Goal: Download file/media

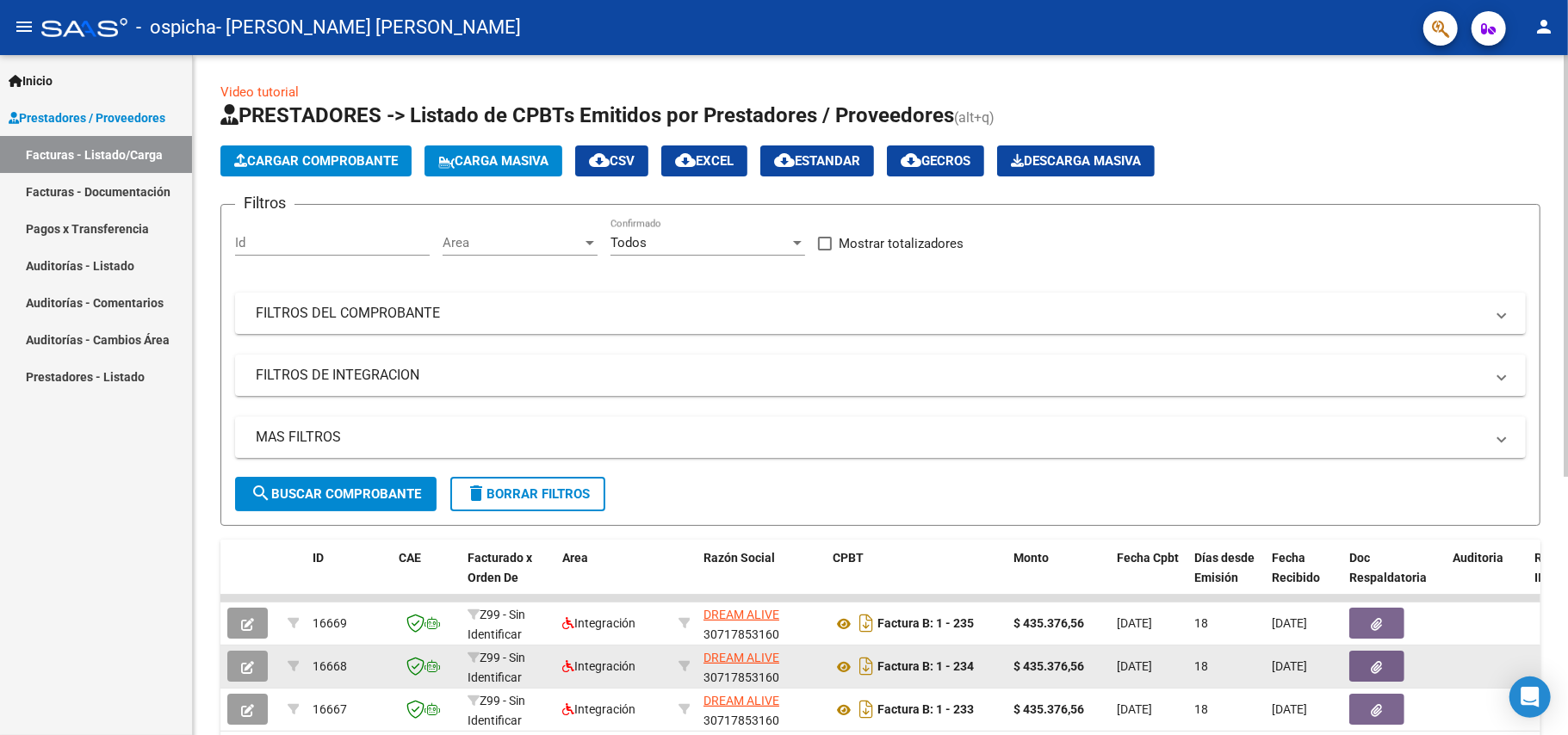
scroll to position [419, 0]
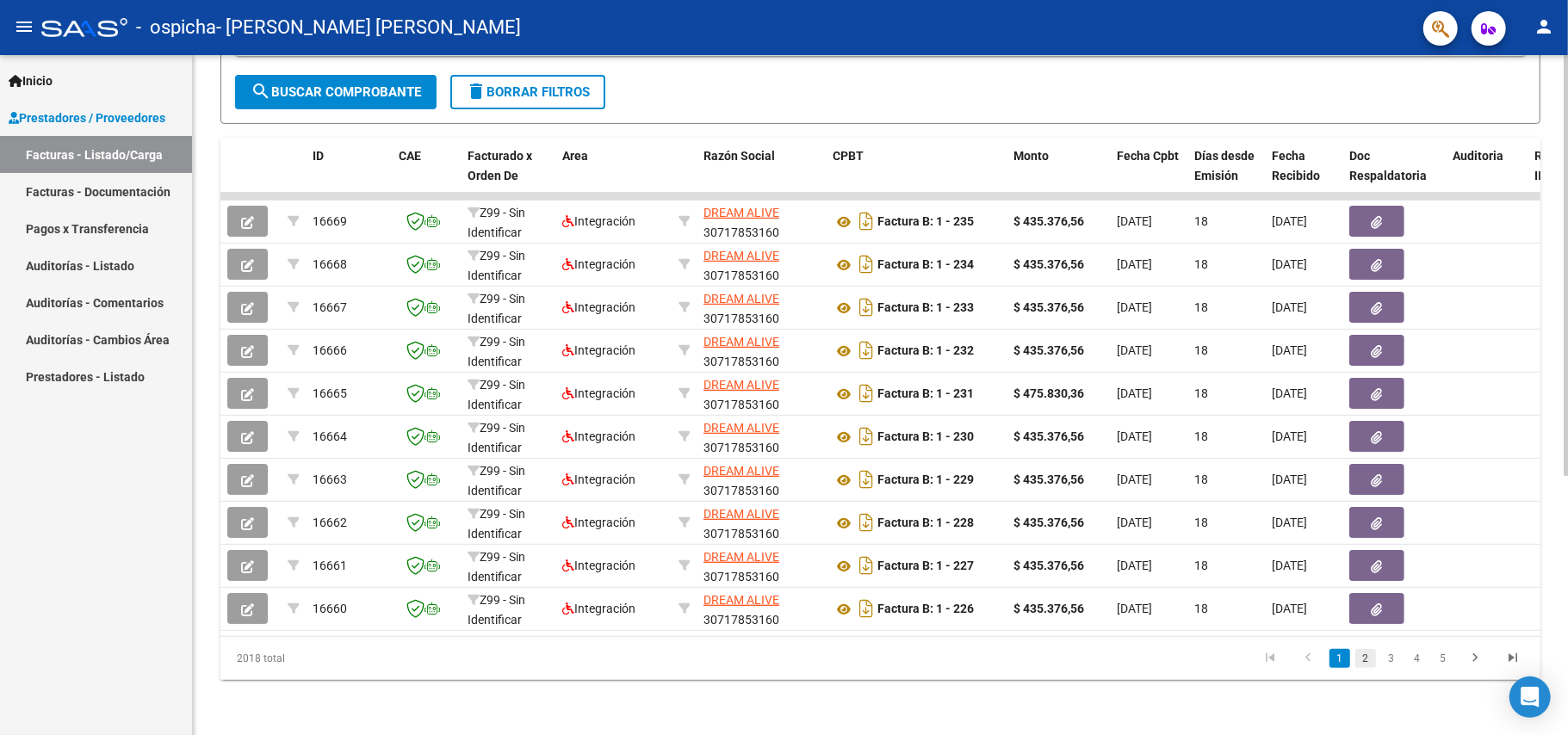
click at [1368, 659] on link "2" at bounding box center [1365, 658] width 21 height 19
click at [1397, 656] on link "3" at bounding box center [1392, 658] width 21 height 19
click at [1416, 658] on link "4" at bounding box center [1417, 658] width 21 height 19
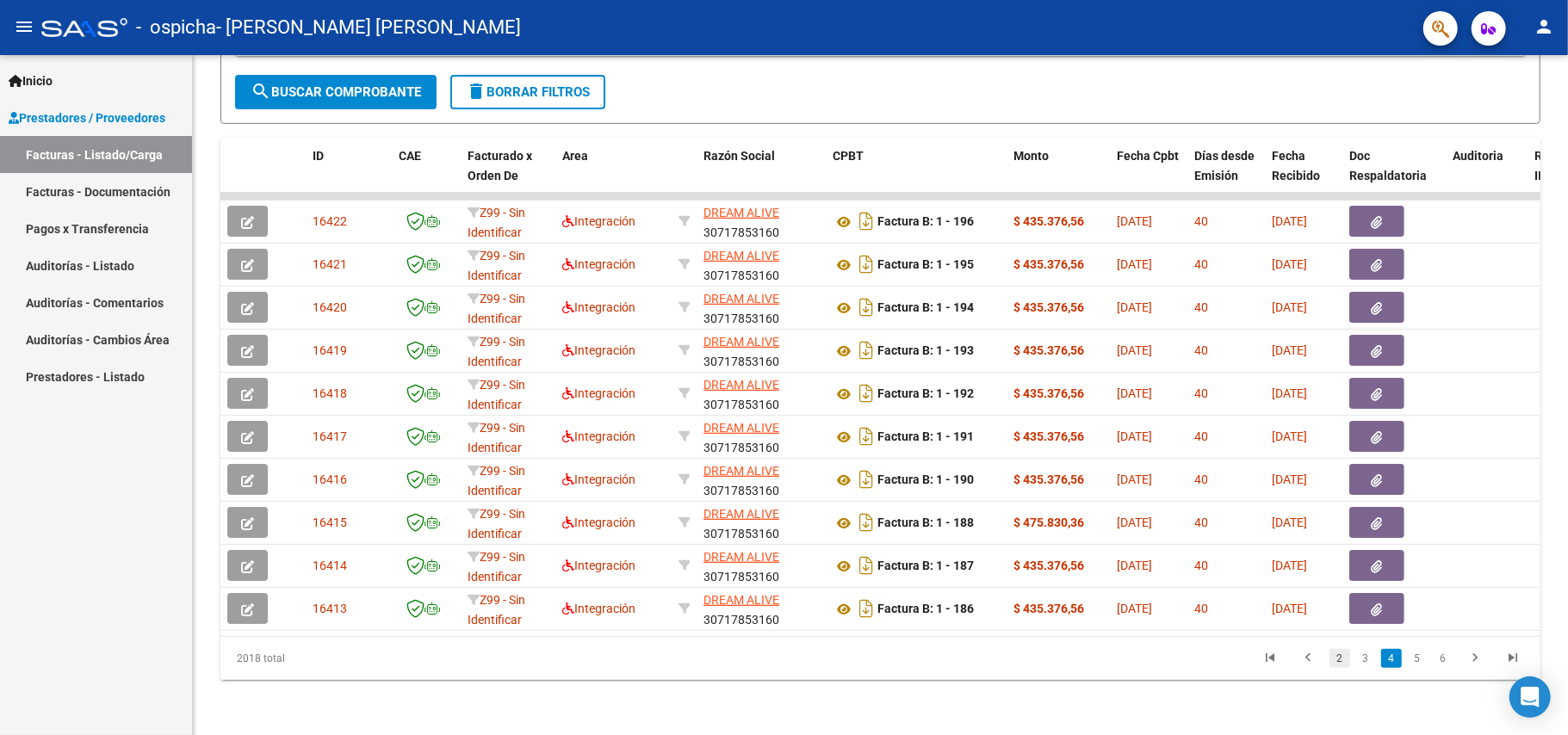
click at [1338, 658] on link "2" at bounding box center [1339, 658] width 21 height 19
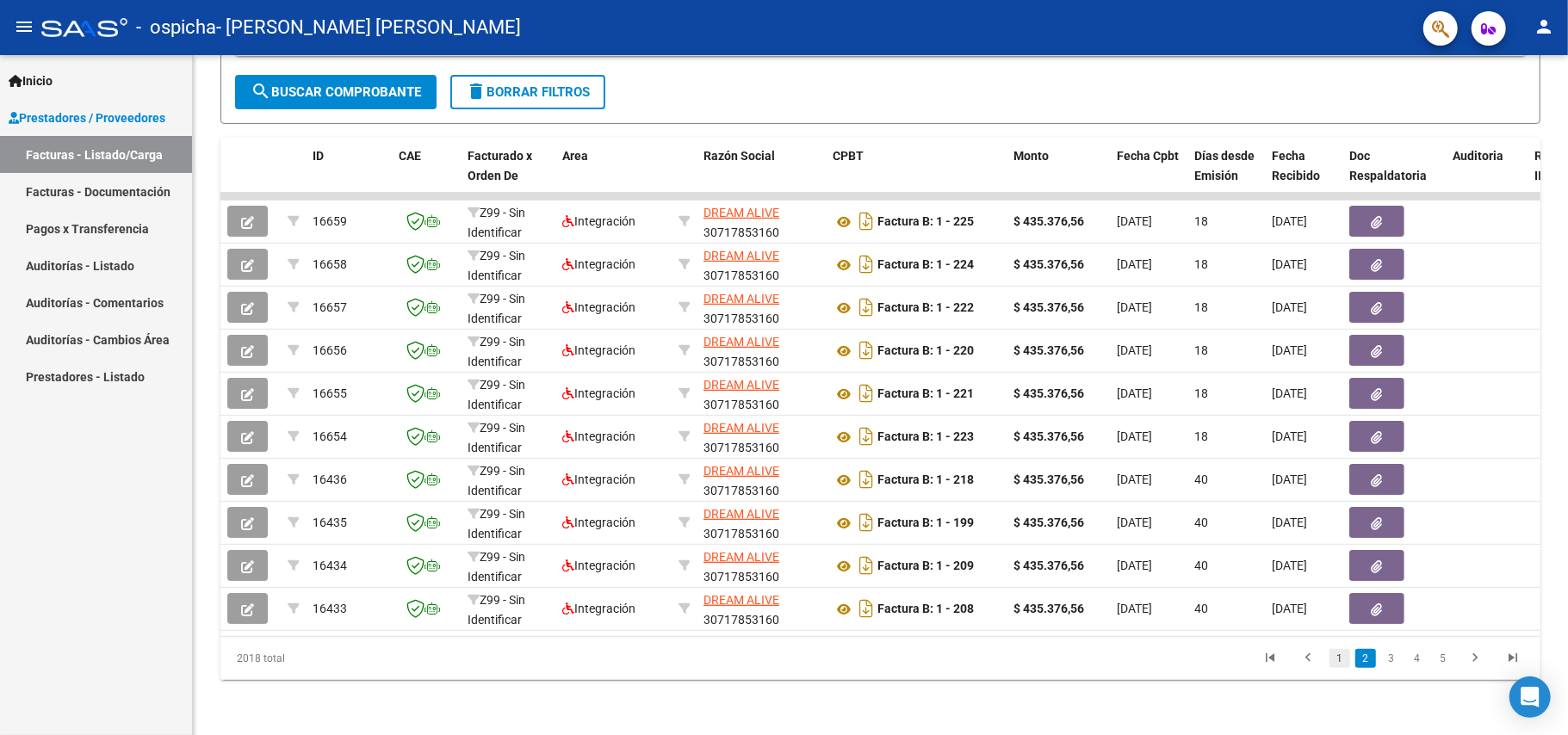
click at [1334, 658] on link "1" at bounding box center [1339, 658] width 21 height 19
click at [1394, 658] on link "3" at bounding box center [1392, 658] width 21 height 19
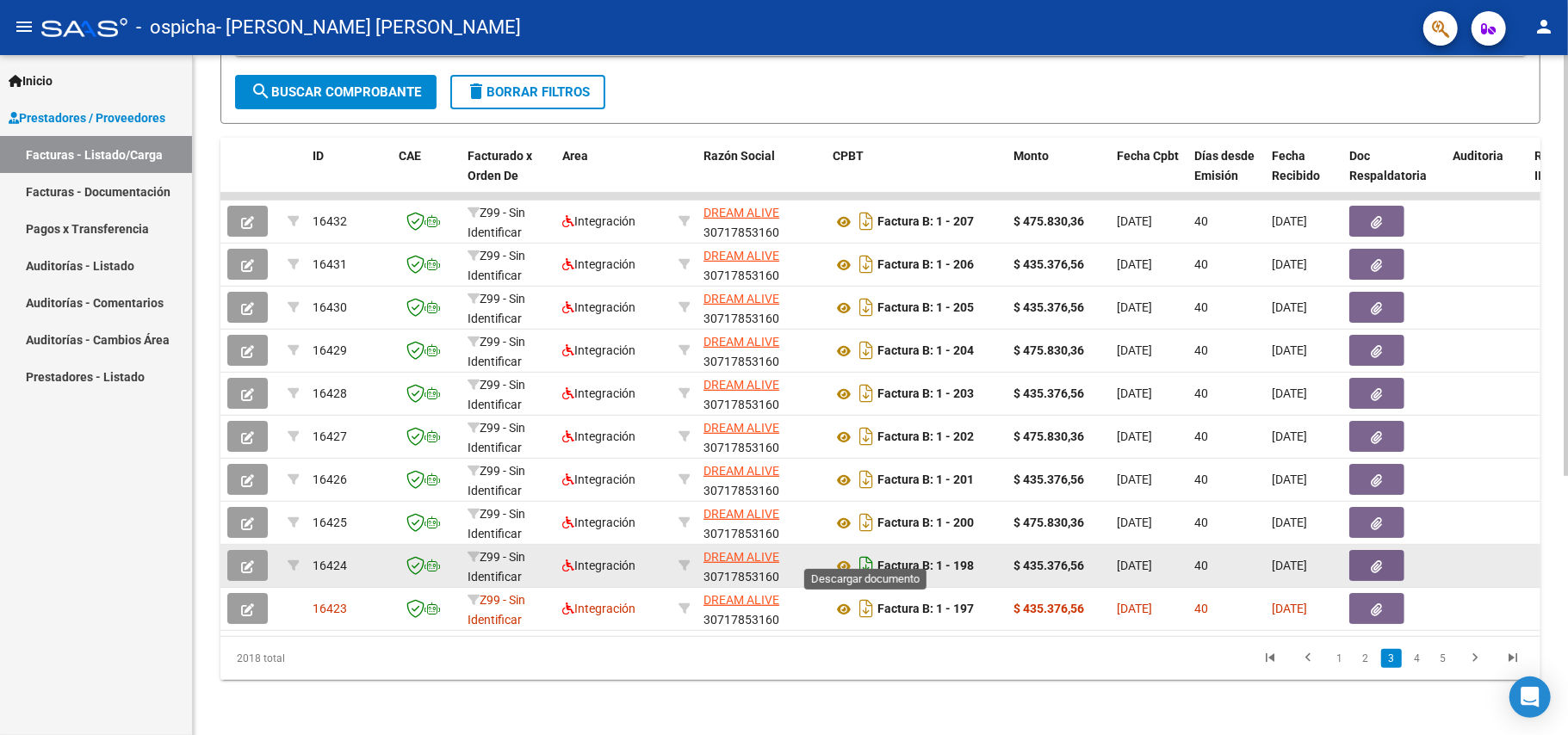
click at [866, 552] on icon "Descargar documento" at bounding box center [866, 566] width 23 height 28
click at [844, 556] on icon at bounding box center [844, 566] width 23 height 21
click at [846, 556] on icon at bounding box center [844, 566] width 23 height 21
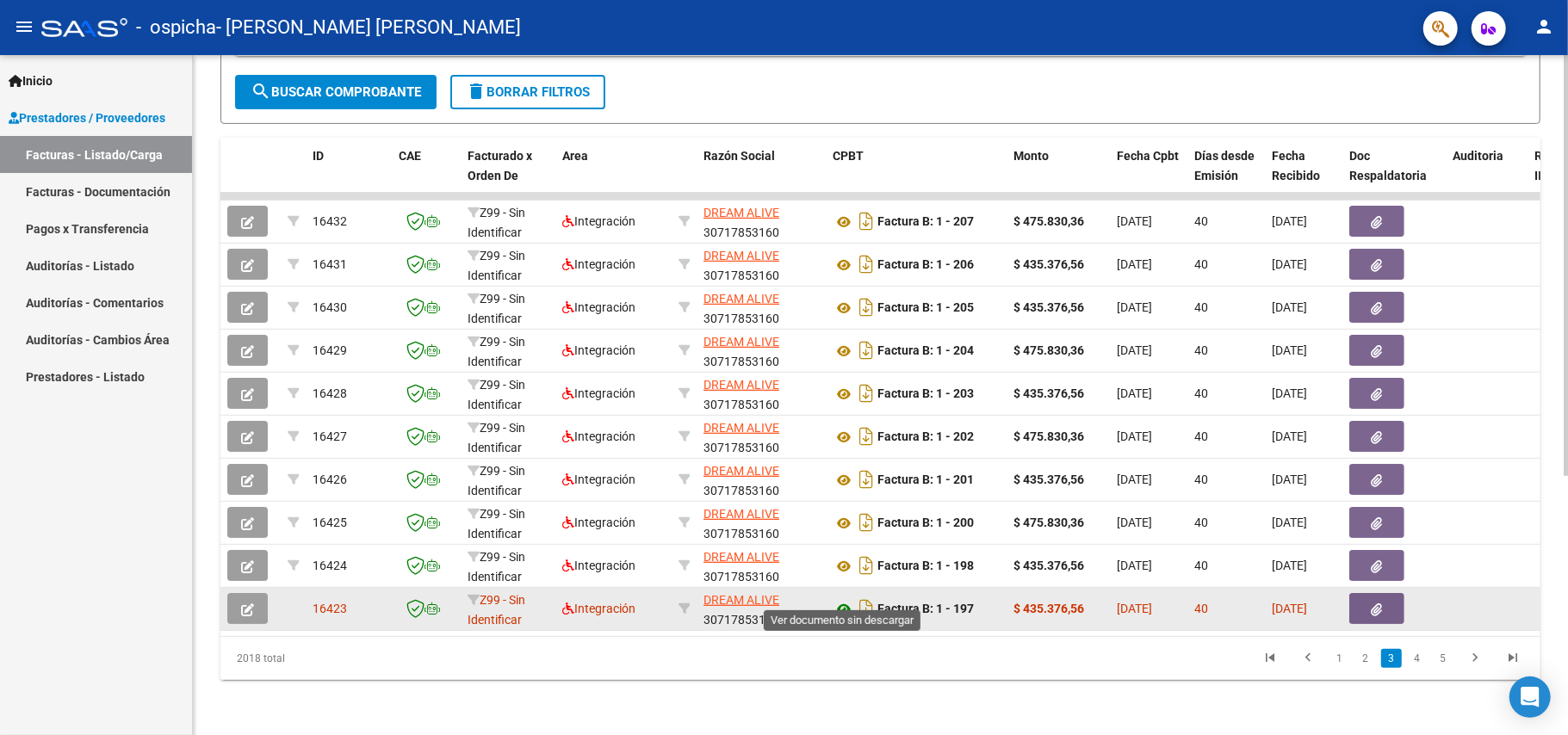
click at [845, 599] on icon at bounding box center [844, 609] width 23 height 21
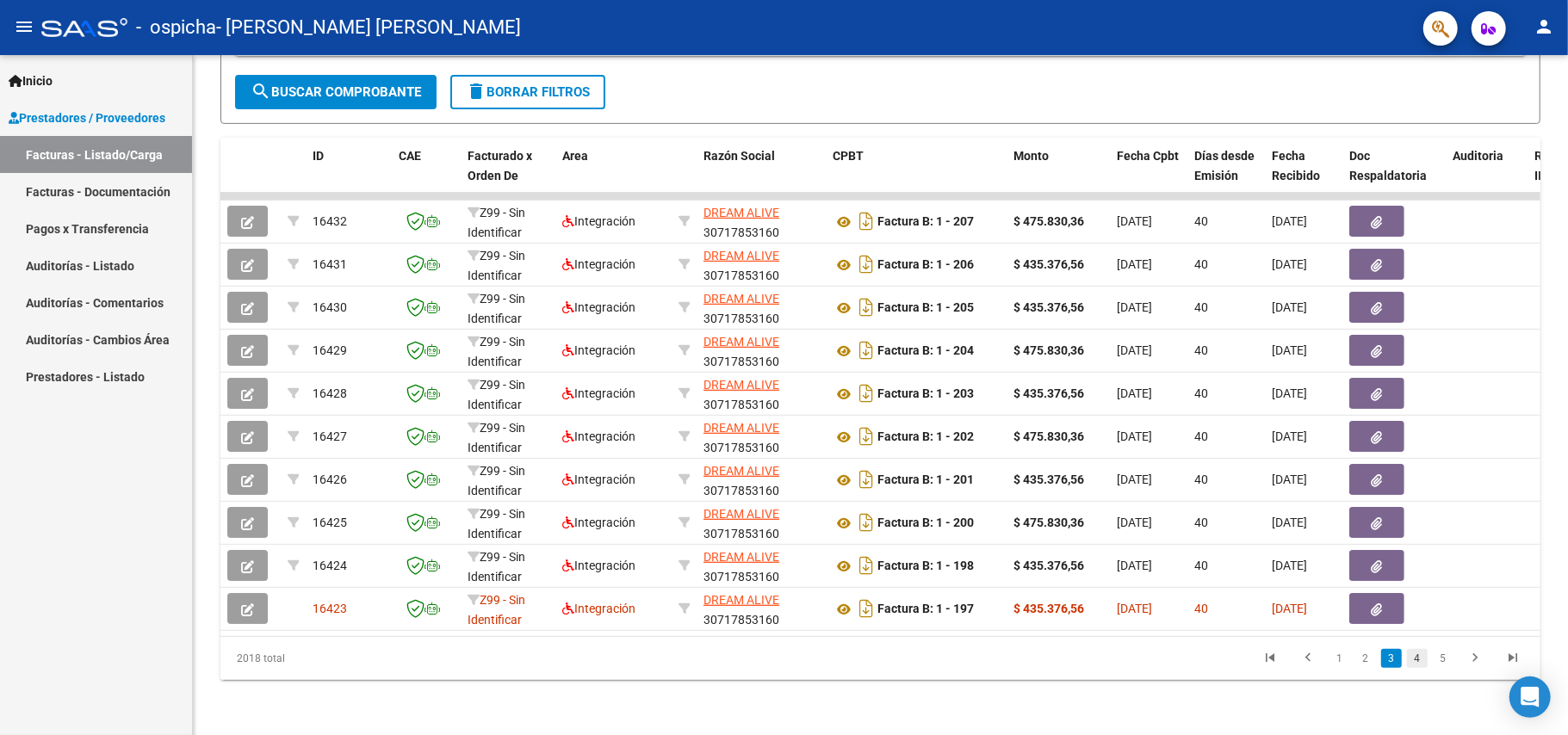
click at [1420, 658] on link "4" at bounding box center [1417, 658] width 21 height 19
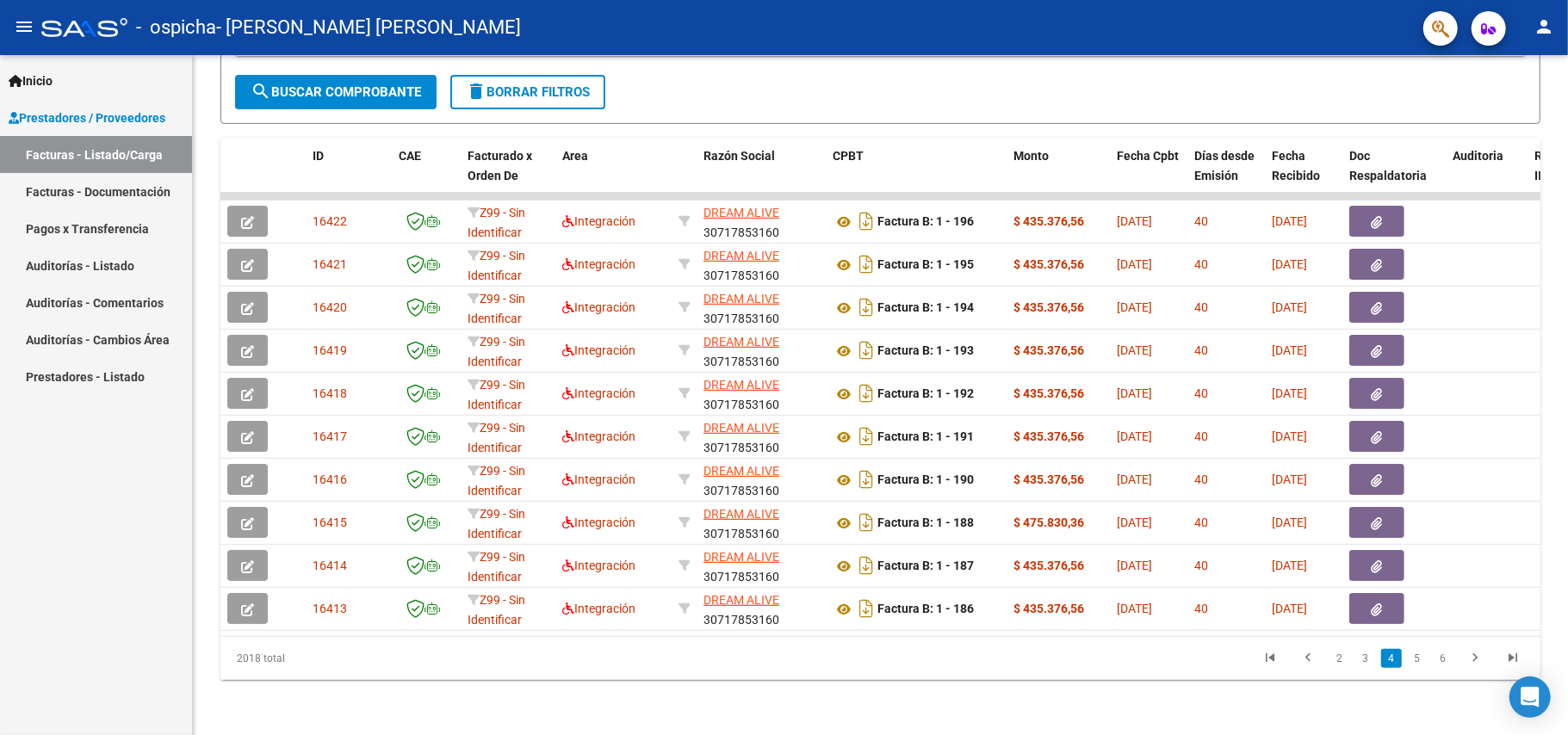
click at [1419, 659] on link "5" at bounding box center [1417, 658] width 21 height 19
click at [1415, 656] on link "6" at bounding box center [1417, 658] width 21 height 19
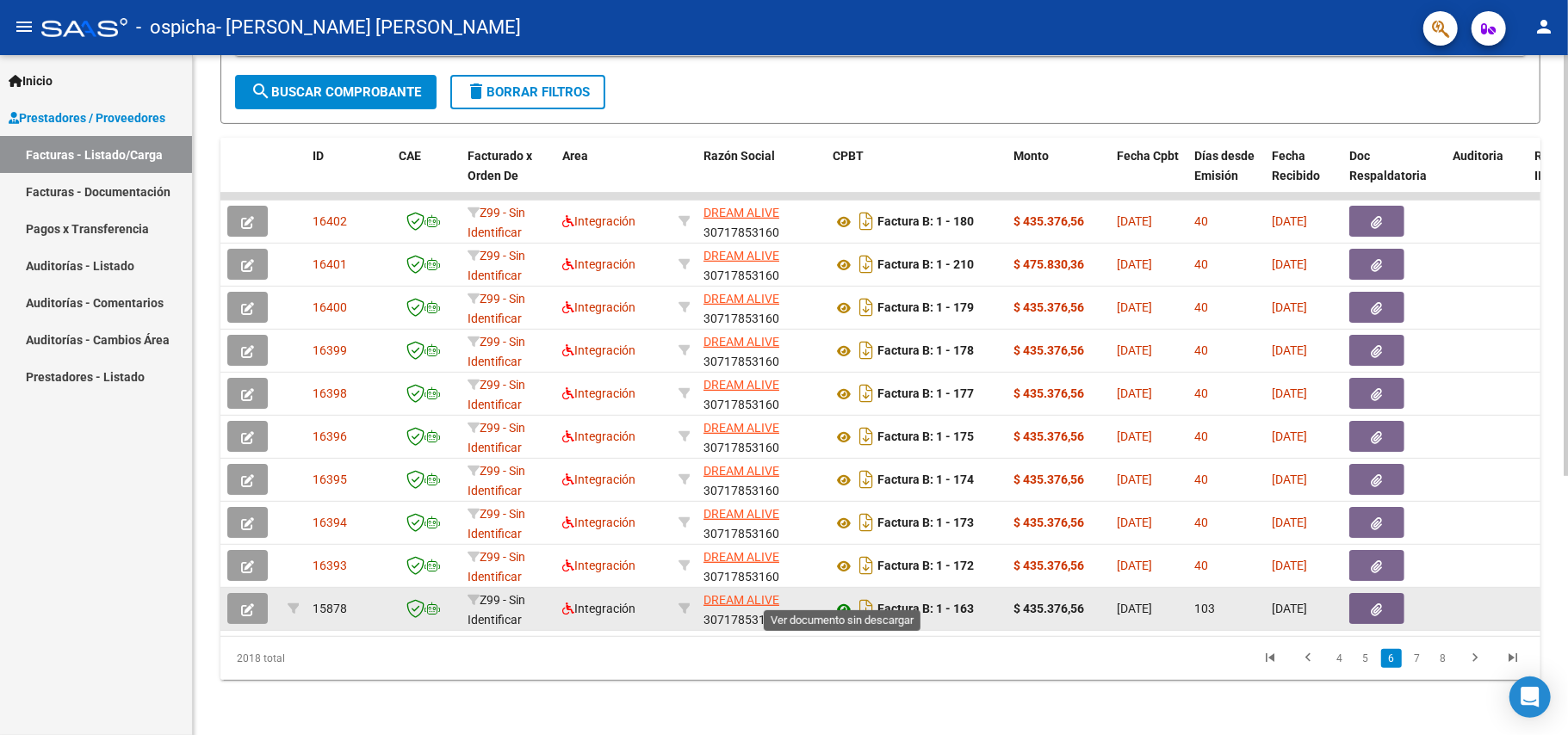
click at [843, 599] on icon at bounding box center [844, 609] width 23 height 21
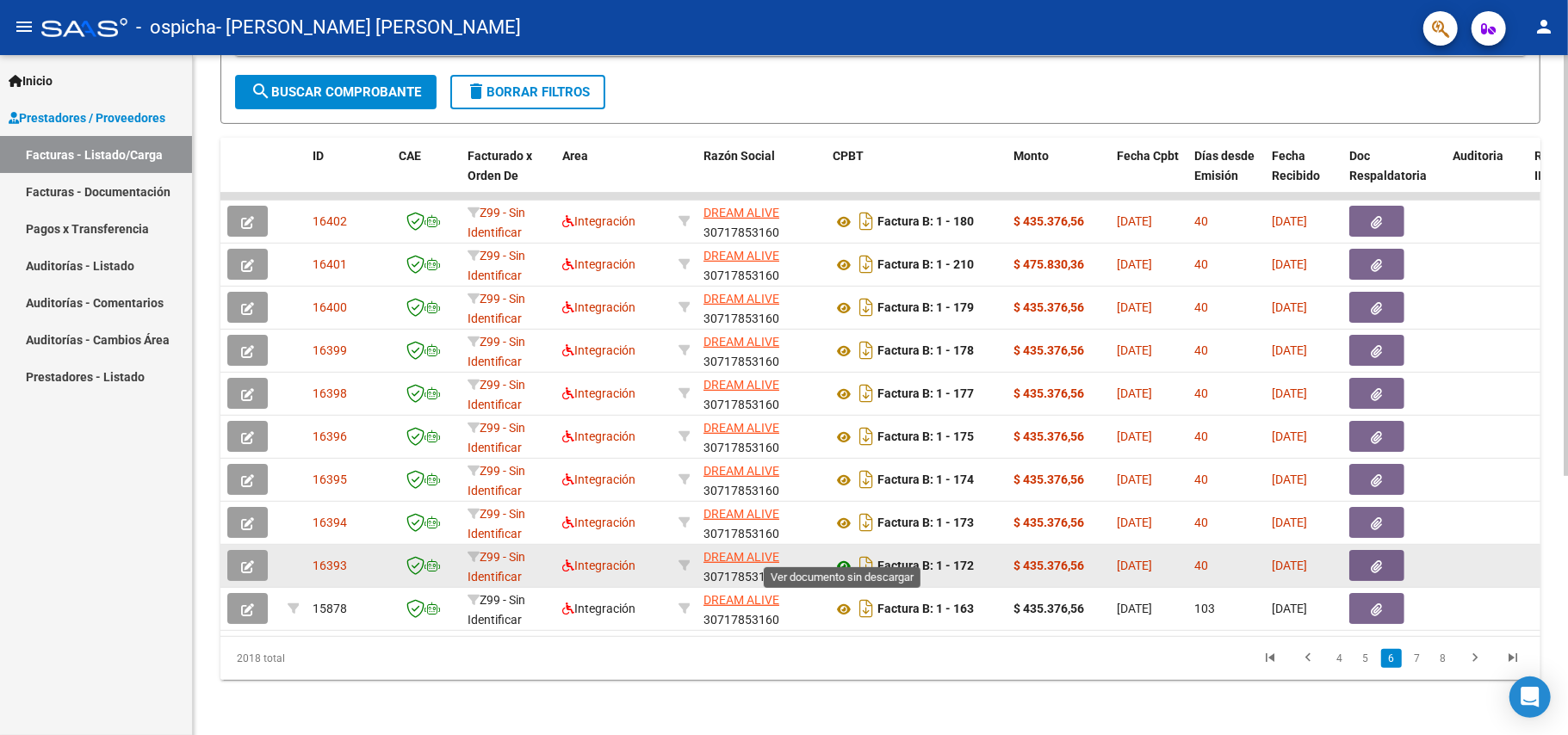
click at [844, 556] on icon at bounding box center [844, 566] width 23 height 21
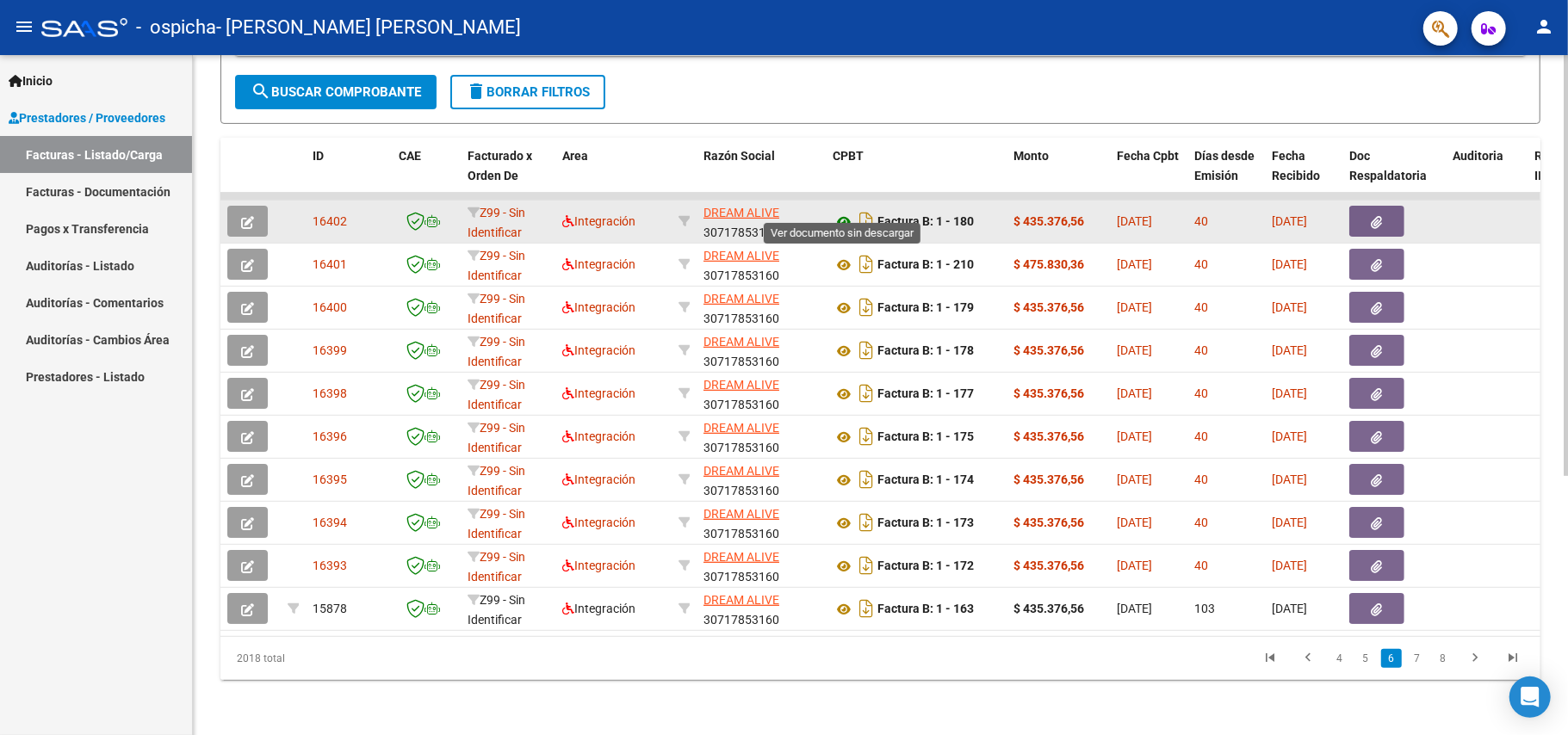
click at [844, 212] on icon at bounding box center [844, 222] width 23 height 21
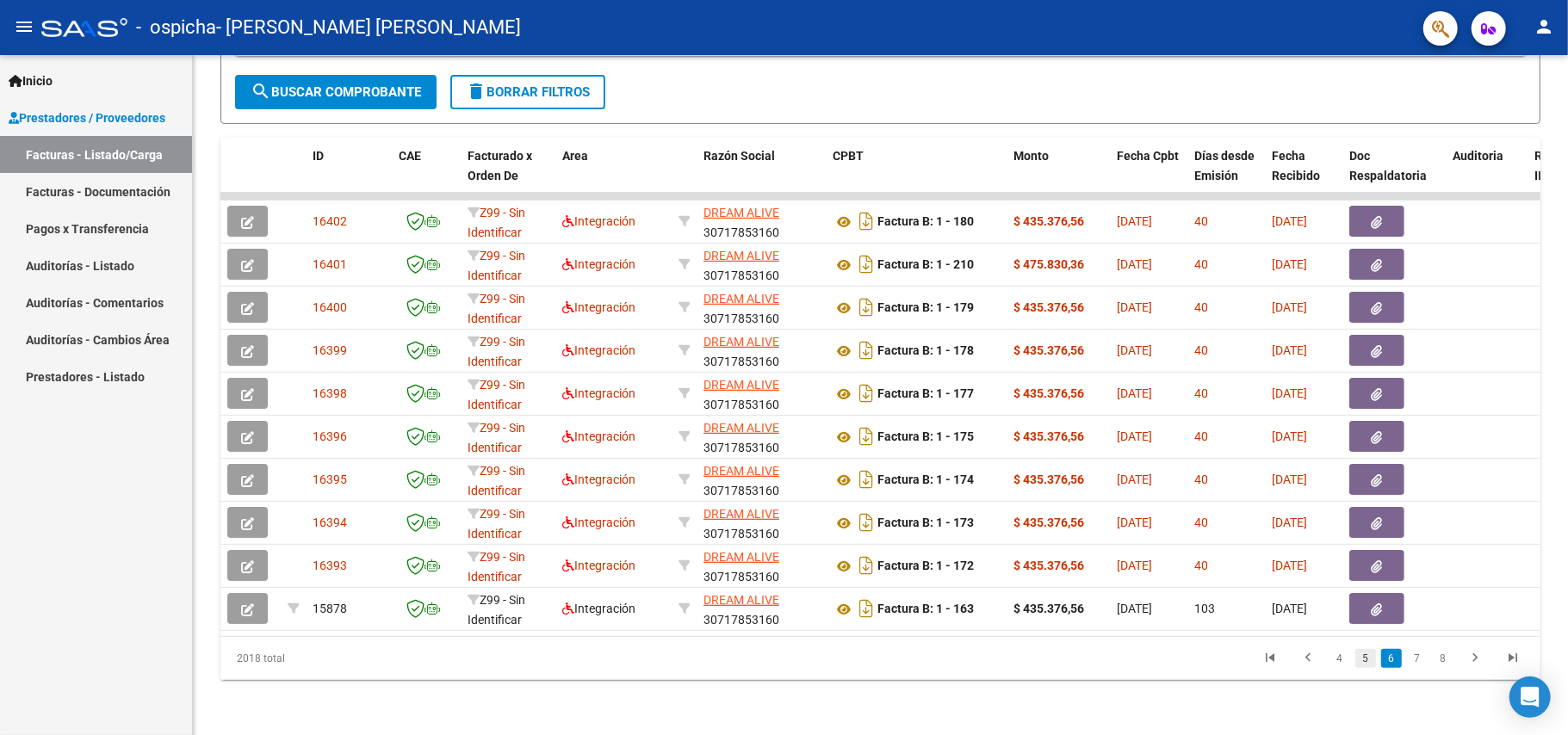
click at [1362, 658] on link "5" at bounding box center [1365, 658] width 21 height 19
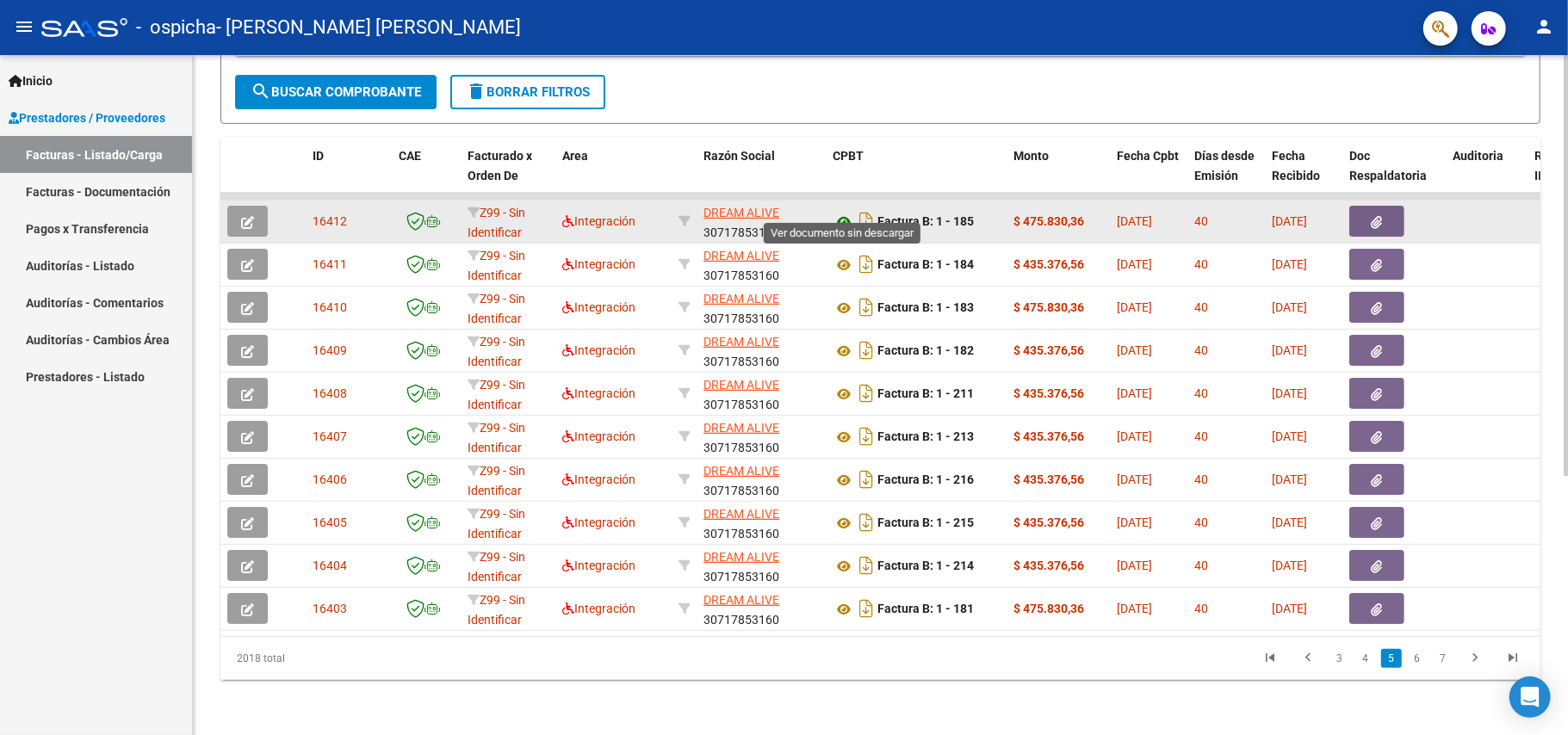
click at [845, 212] on icon at bounding box center [844, 222] width 23 height 21
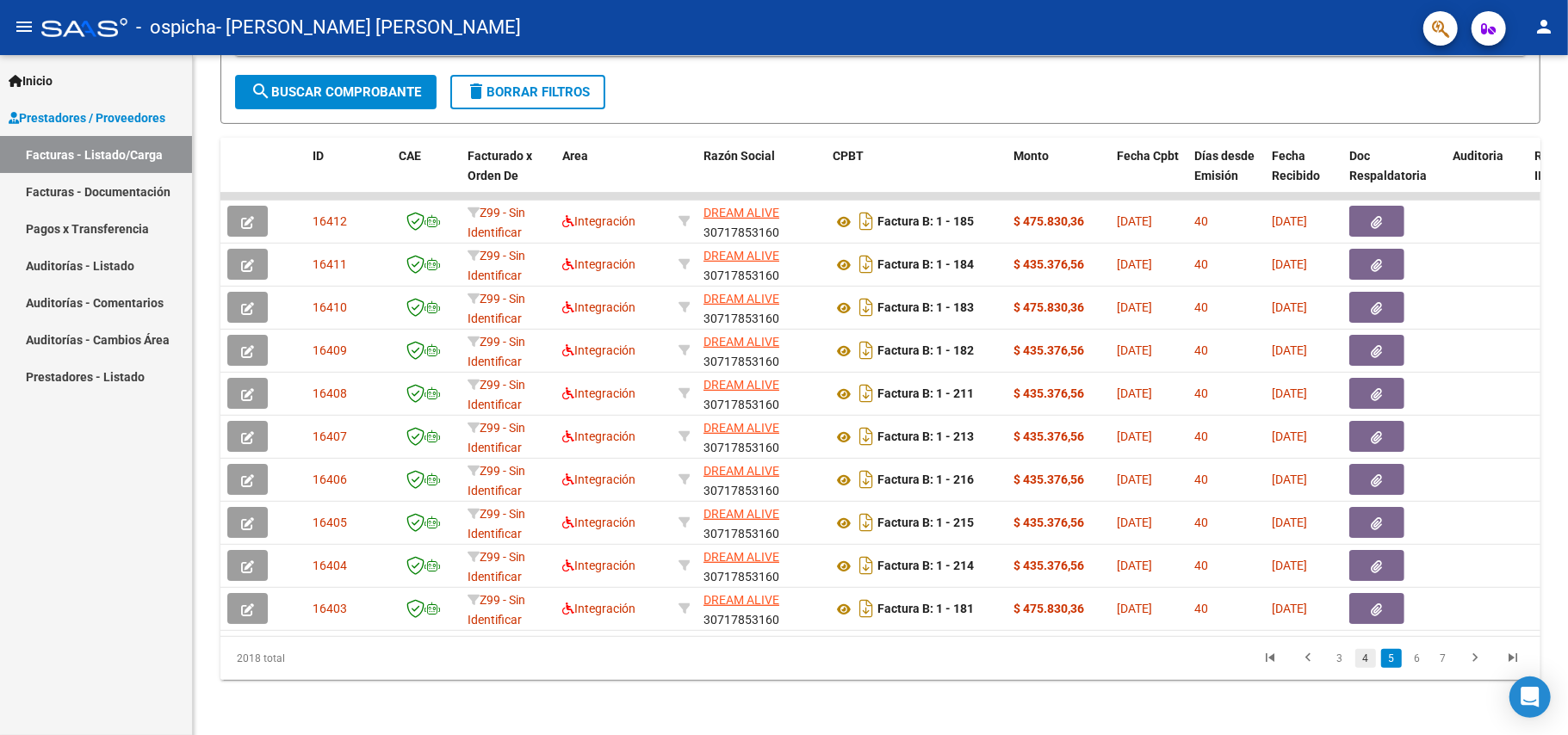
click at [1366, 659] on link "4" at bounding box center [1365, 658] width 21 height 19
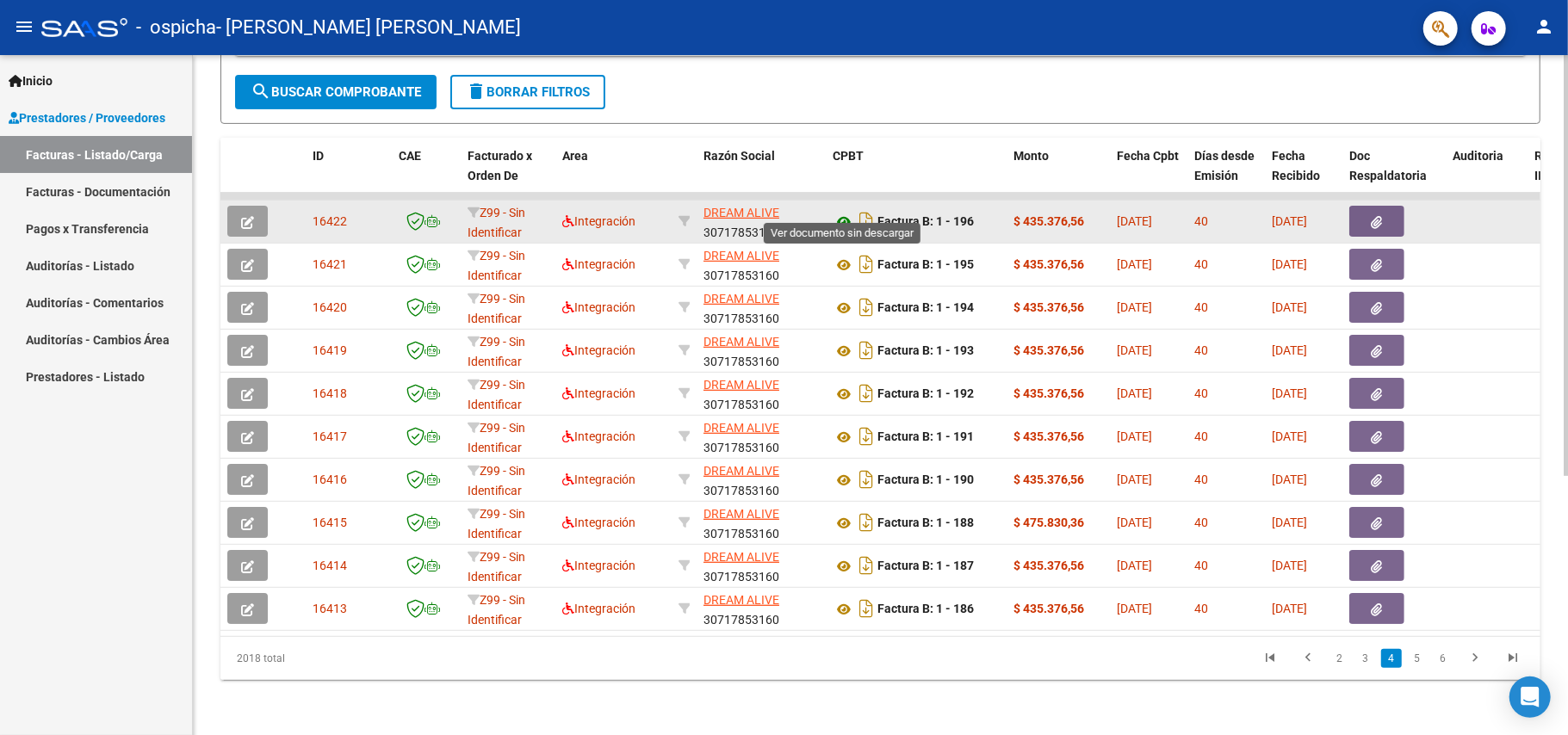
click at [845, 212] on icon at bounding box center [844, 222] width 23 height 21
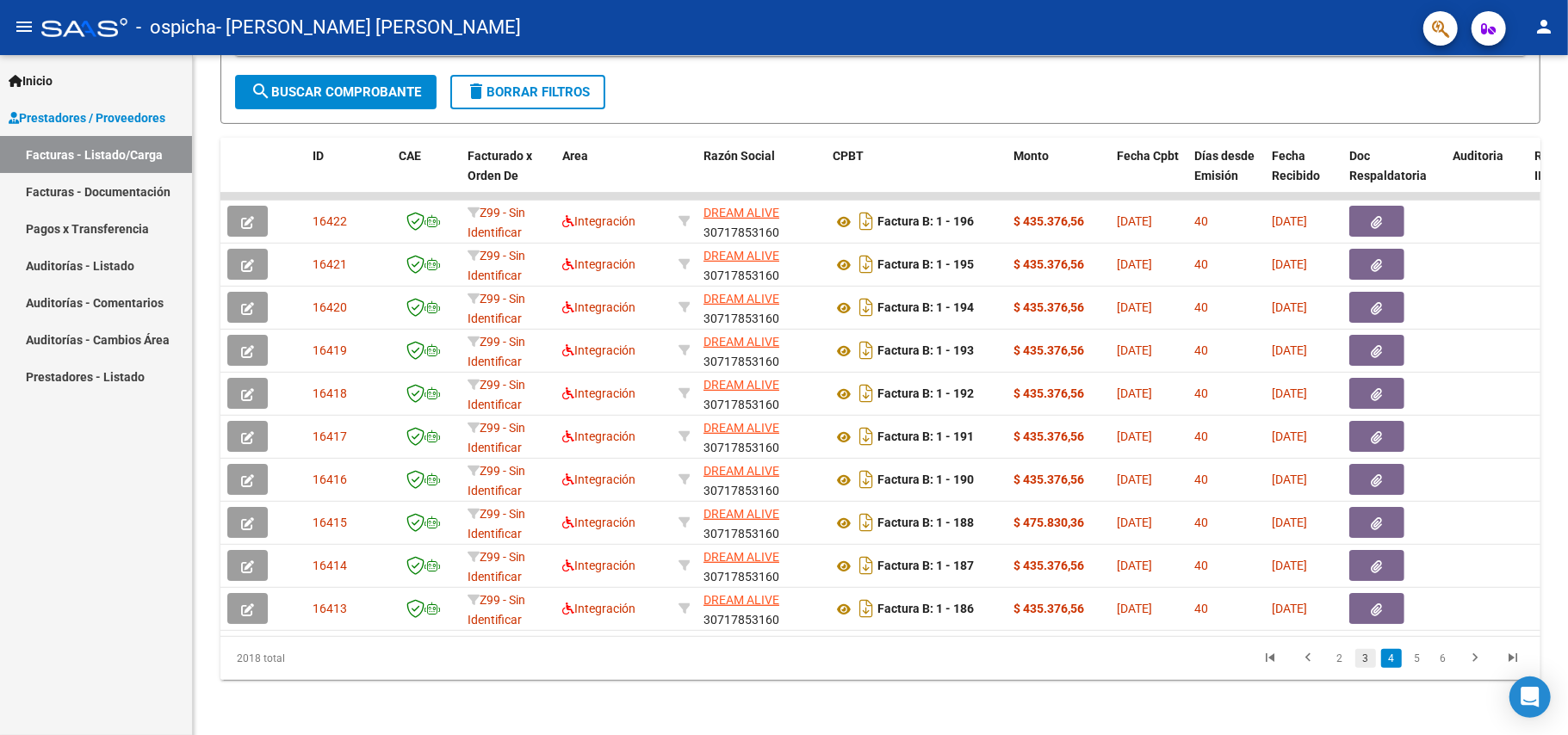
click at [1365, 658] on link "3" at bounding box center [1365, 658] width 21 height 19
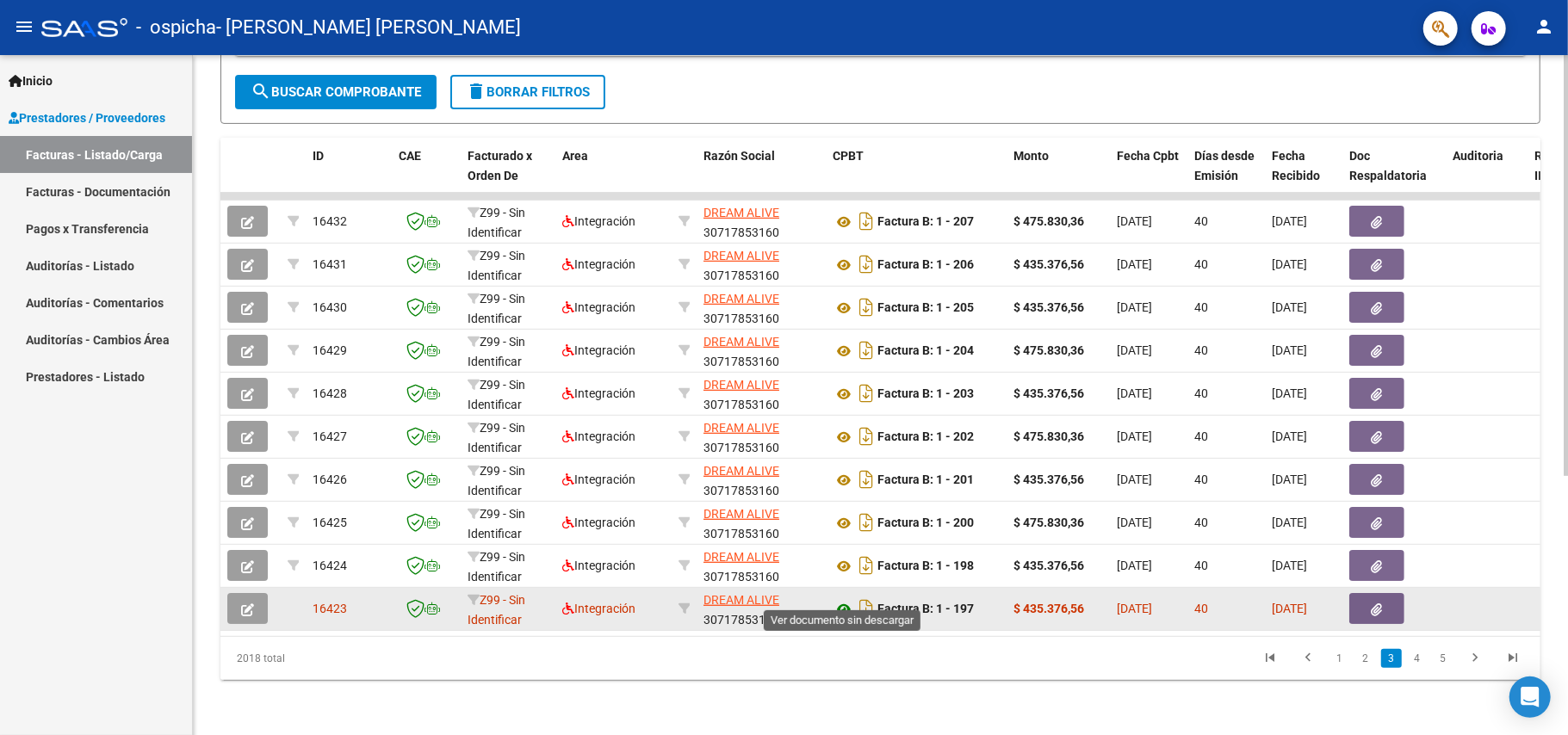
click at [844, 599] on icon at bounding box center [844, 609] width 23 height 21
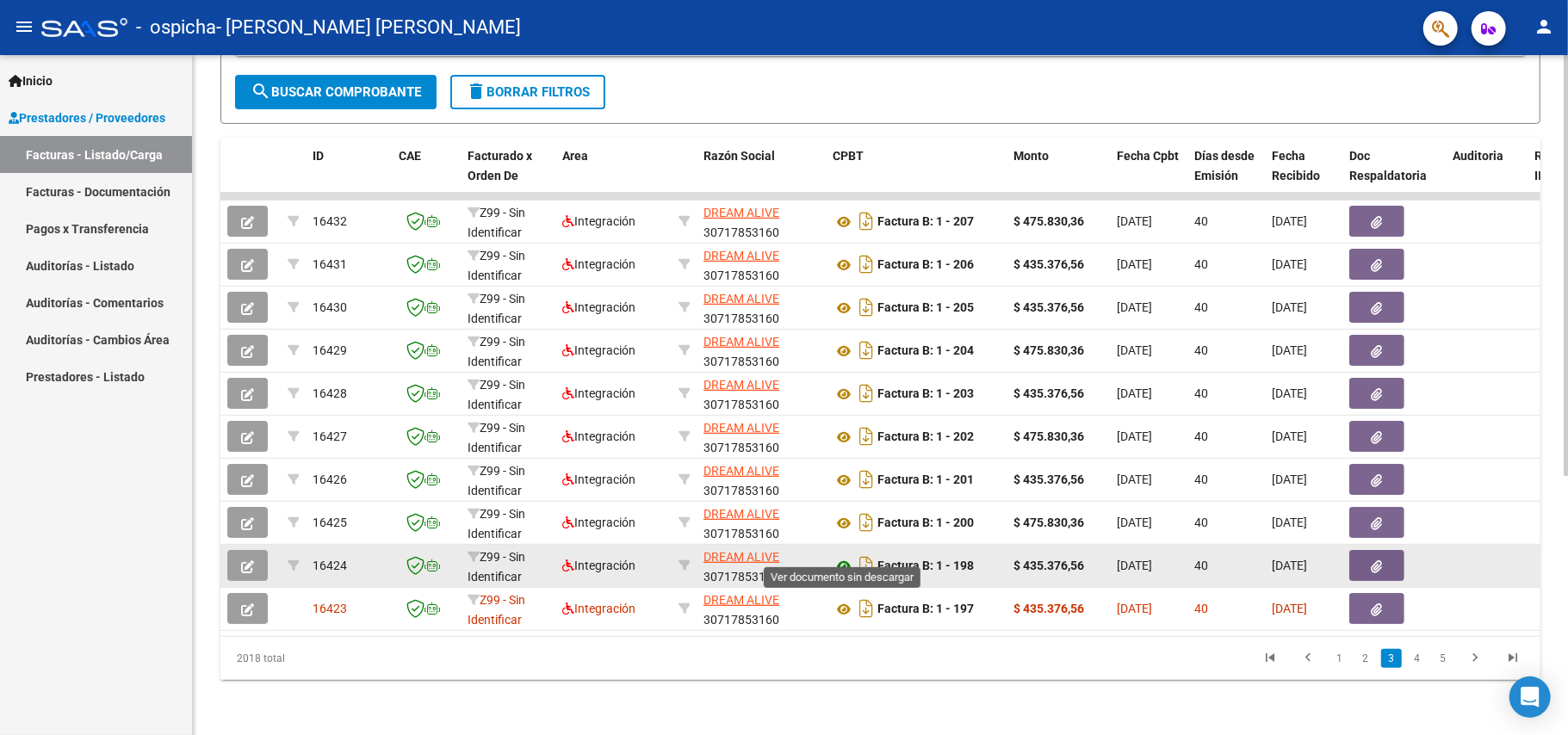
click at [844, 556] on icon at bounding box center [844, 566] width 23 height 21
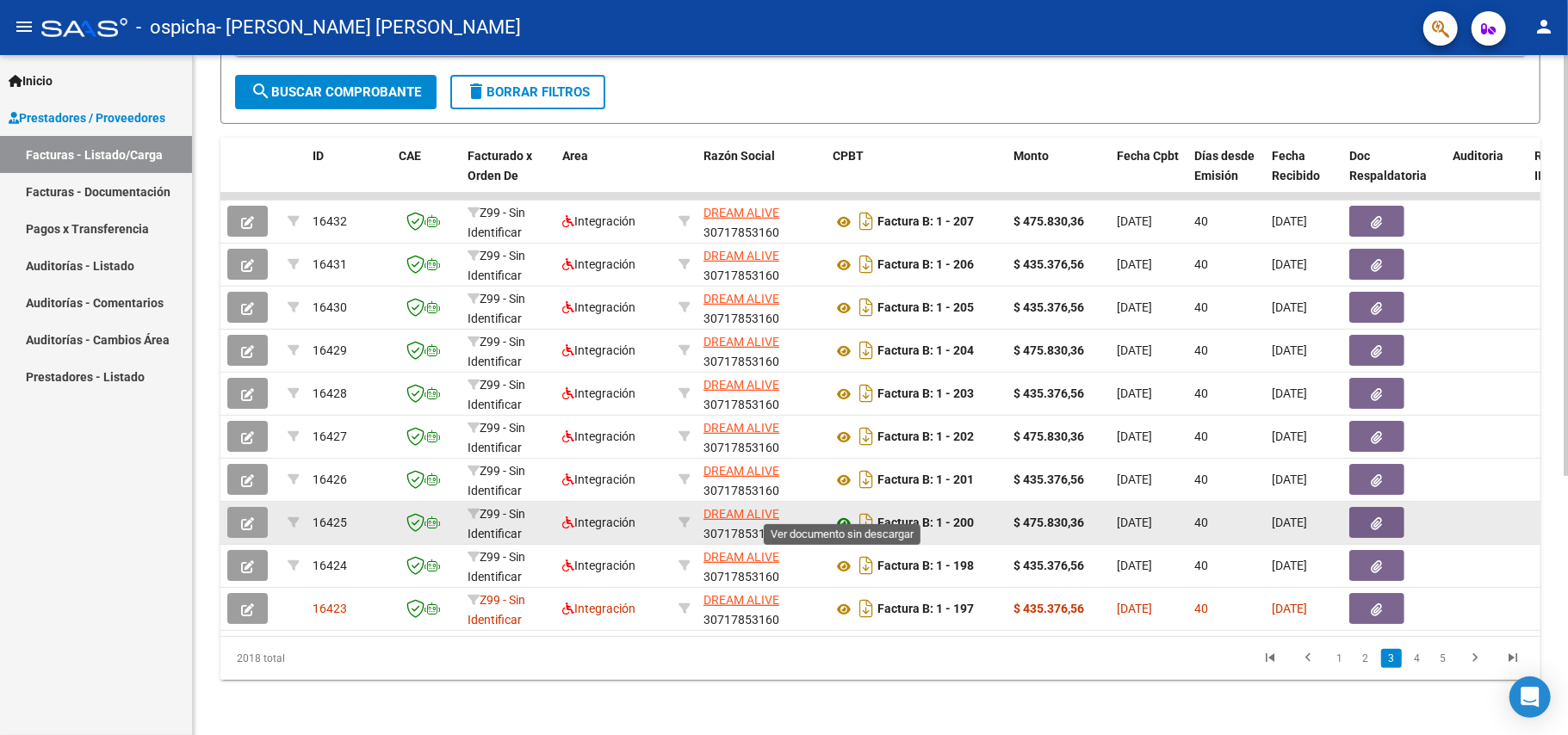
click at [841, 513] on icon at bounding box center [844, 523] width 23 height 21
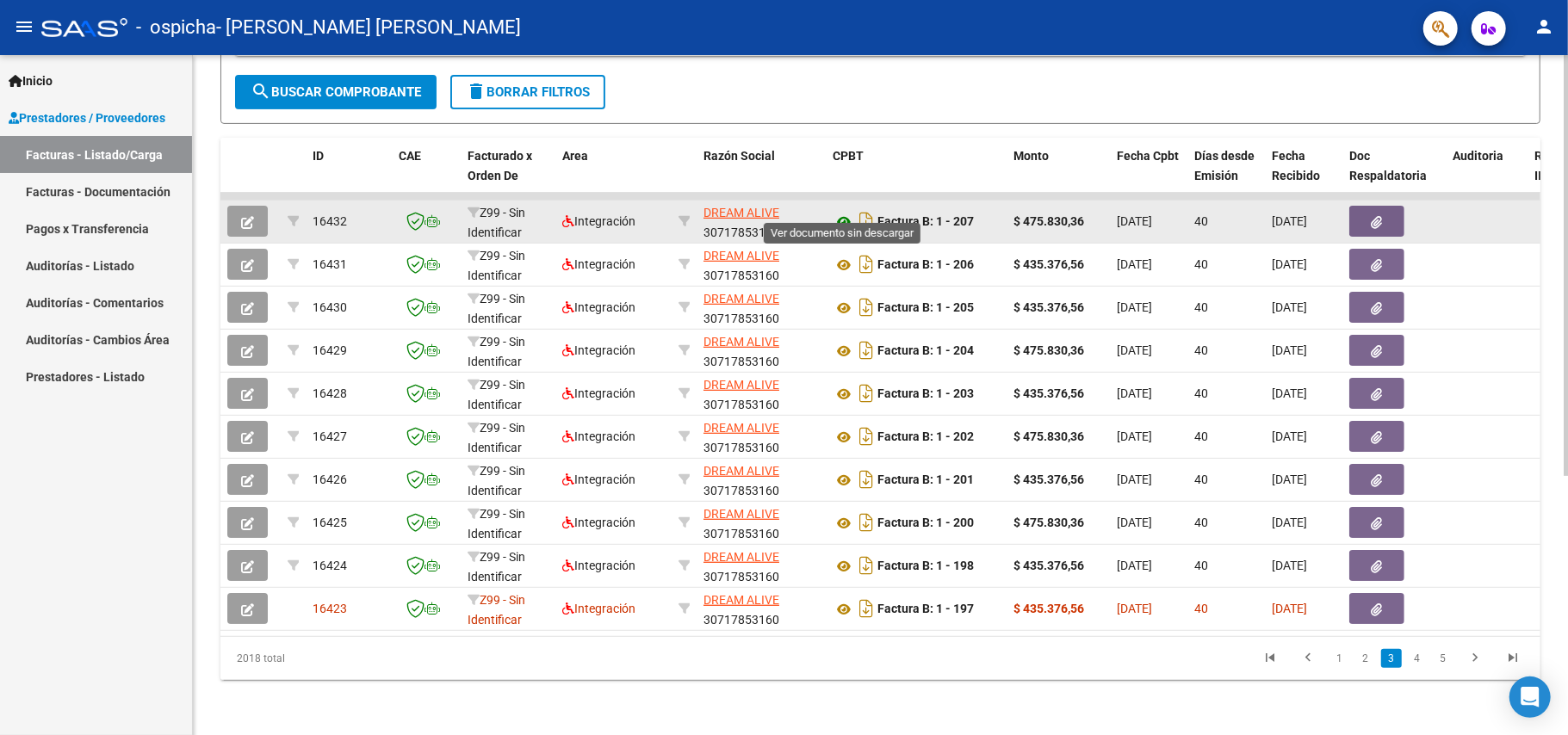
click at [845, 212] on icon at bounding box center [844, 222] width 23 height 21
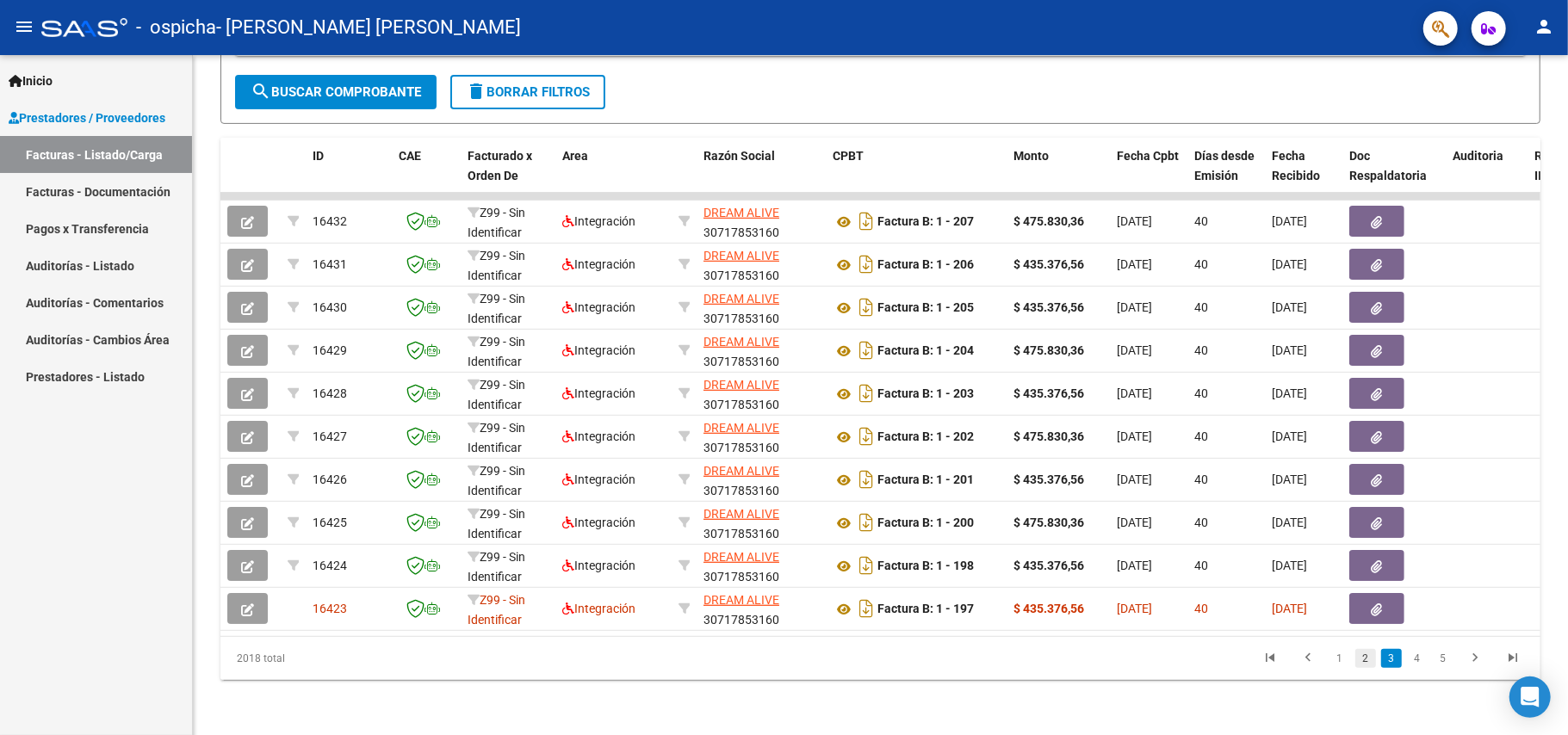
click at [1365, 656] on link "2" at bounding box center [1365, 658] width 21 height 19
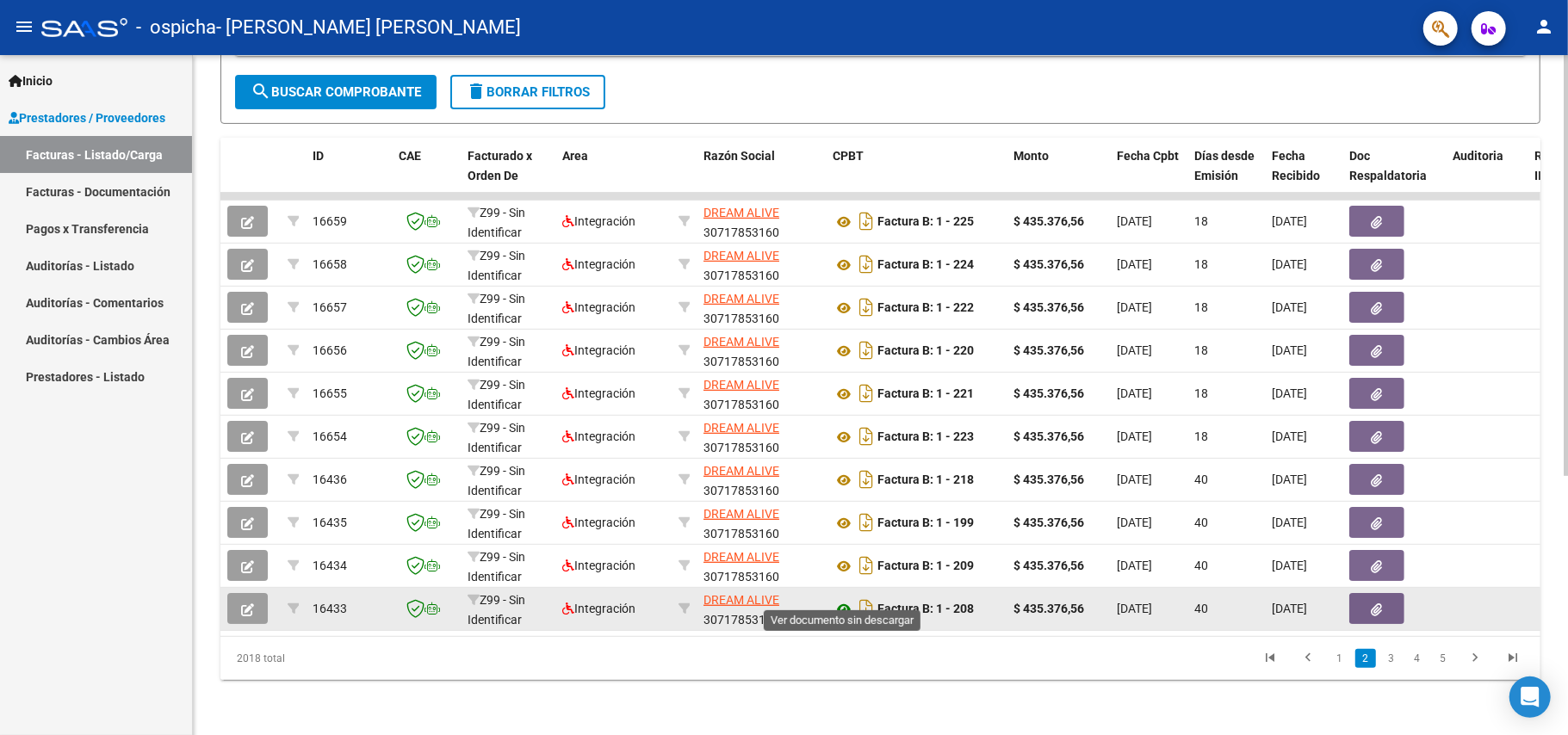
click at [850, 599] on icon at bounding box center [844, 609] width 23 height 21
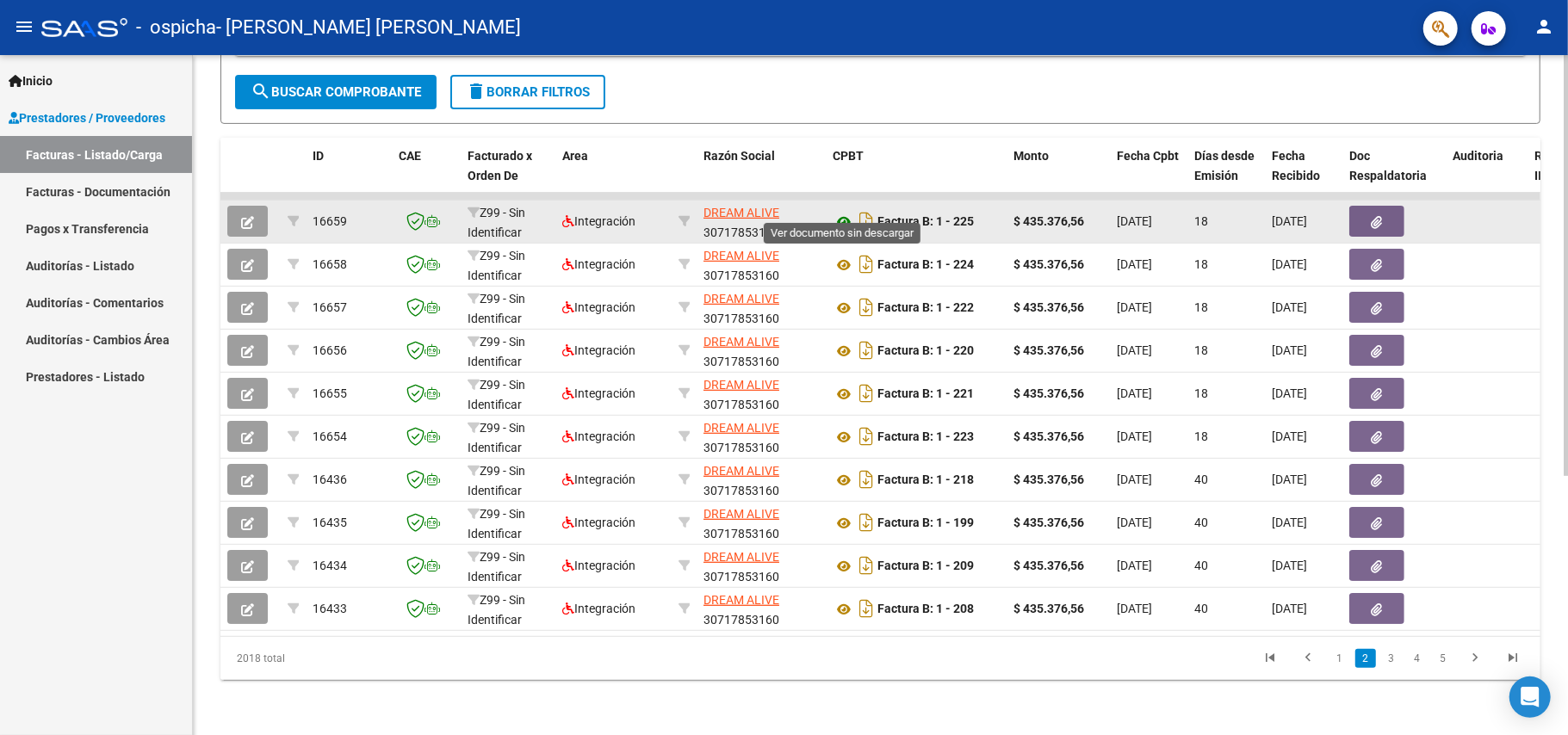
click at [842, 212] on icon at bounding box center [844, 222] width 23 height 21
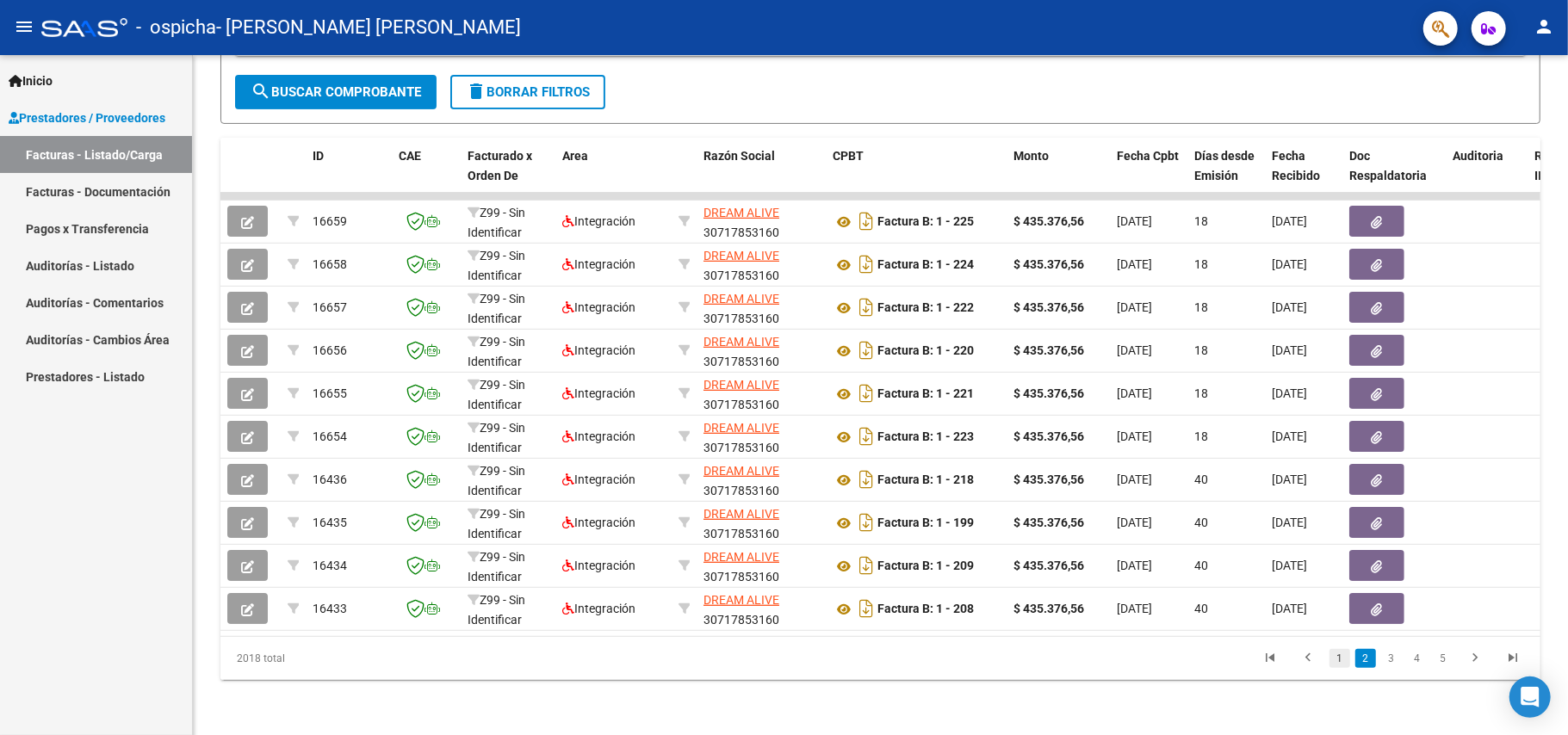
click at [1338, 661] on link "1" at bounding box center [1339, 658] width 21 height 19
click at [1366, 659] on link "2" at bounding box center [1365, 658] width 21 height 19
click at [1387, 655] on link "3" at bounding box center [1392, 658] width 21 height 19
click at [1416, 656] on link "4" at bounding box center [1417, 658] width 21 height 19
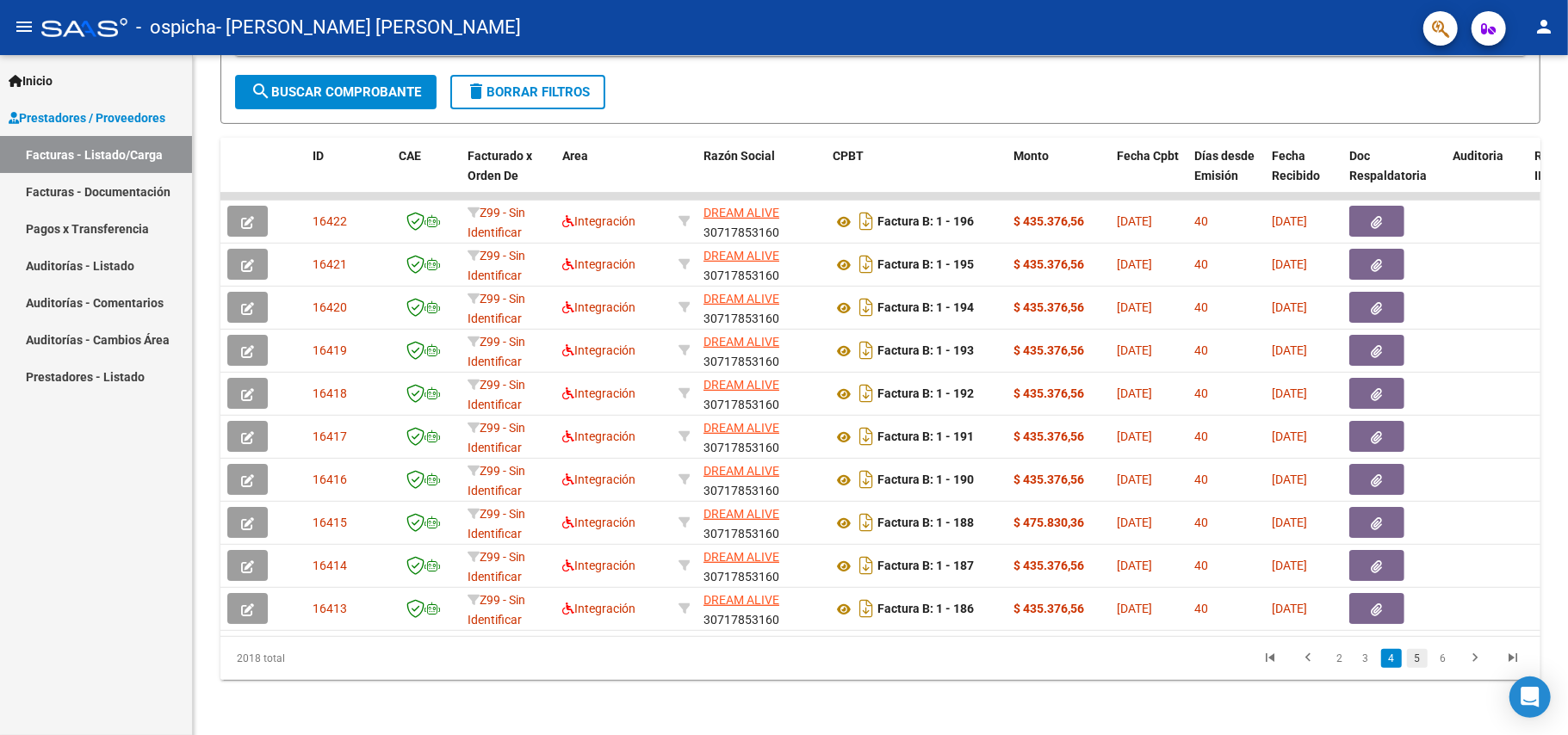
click at [1419, 659] on link "5" at bounding box center [1417, 658] width 21 height 19
click at [1417, 659] on link "6" at bounding box center [1417, 658] width 21 height 19
